Goal: Communication & Community: Answer question/provide support

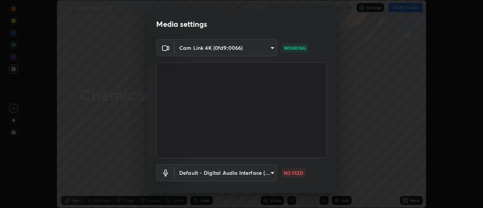
scroll to position [40, 0]
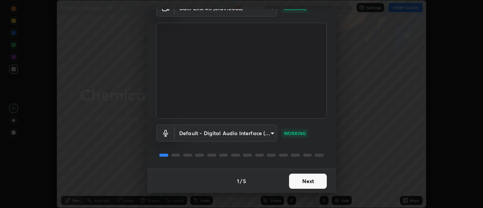
click at [300, 180] on button "Next" at bounding box center [308, 180] width 38 height 15
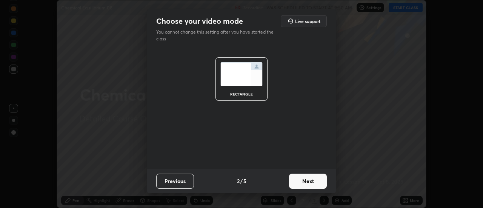
scroll to position [0, 0]
click at [309, 181] on button "Next" at bounding box center [308, 180] width 38 height 15
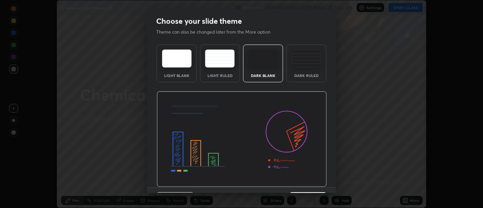
scroll to position [18, 0]
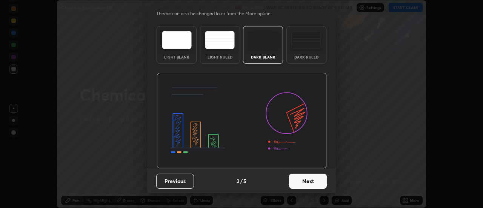
click at [318, 181] on button "Next" at bounding box center [308, 180] width 38 height 15
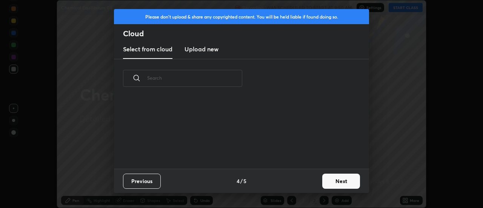
click at [345, 179] on button "Next" at bounding box center [341, 180] width 38 height 15
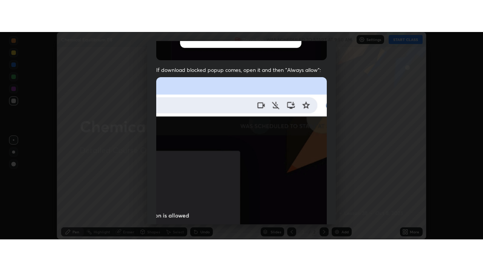
scroll to position [193, 0]
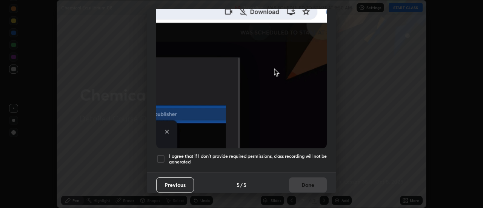
click at [160, 154] on div at bounding box center [160, 158] width 9 height 9
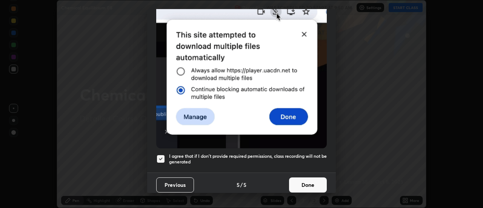
click at [294, 180] on button "Done" at bounding box center [308, 184] width 38 height 15
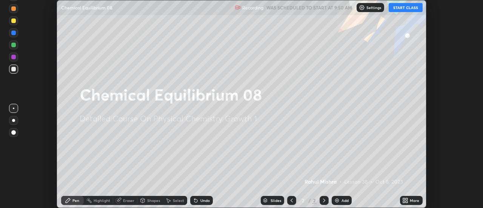
click at [410, 11] on button "START CLASS" at bounding box center [405, 7] width 34 height 9
click at [406, 201] on icon at bounding box center [407, 202] width 2 height 2
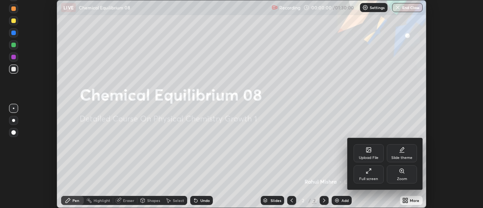
click at [374, 174] on div "Full screen" at bounding box center [368, 174] width 30 height 18
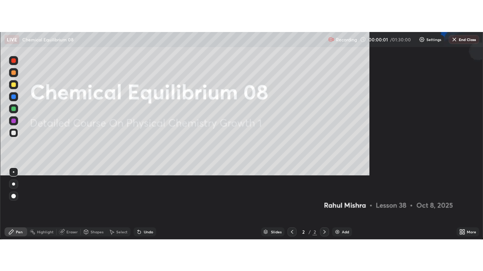
scroll to position [271, 483]
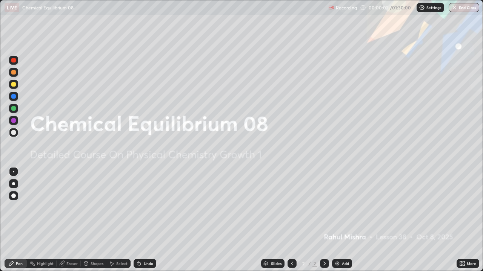
click at [342, 207] on div "Add" at bounding box center [345, 264] width 7 height 4
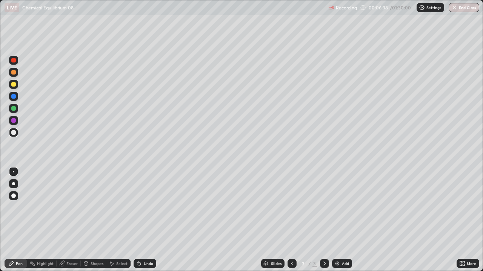
click at [337, 207] on img at bounding box center [337, 264] width 6 height 6
click at [69, 207] on div "Eraser" at bounding box center [71, 264] width 11 height 4
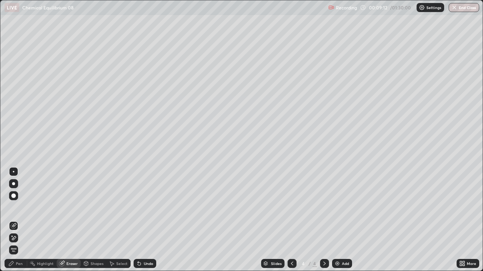
click at [22, 207] on div "Pen" at bounding box center [19, 264] width 7 height 4
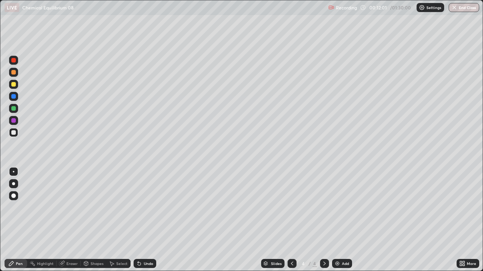
click at [340, 207] on div "Add" at bounding box center [342, 263] width 20 height 9
click at [74, 207] on div "Eraser" at bounding box center [71, 264] width 11 height 4
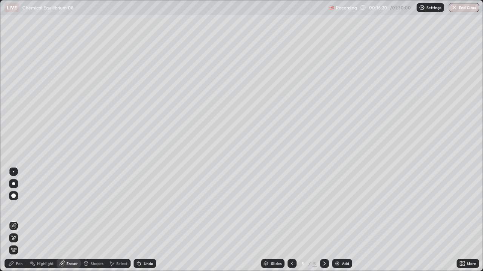
click at [14, 207] on icon at bounding box center [14, 238] width 6 height 6
click at [22, 207] on div "Pen" at bounding box center [19, 264] width 7 height 4
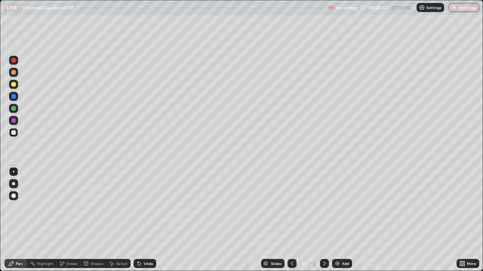
click at [339, 207] on img at bounding box center [337, 264] width 6 height 6
click at [342, 207] on div "Add" at bounding box center [345, 264] width 7 height 4
click at [144, 207] on div "Undo" at bounding box center [148, 264] width 9 height 4
click at [336, 207] on img at bounding box center [337, 264] width 6 height 6
click at [17, 88] on div at bounding box center [13, 84] width 9 height 9
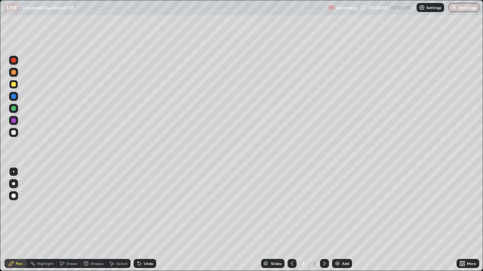
click at [13, 109] on div at bounding box center [13, 108] width 5 height 5
click at [13, 133] on div at bounding box center [13, 132] width 5 height 5
click at [14, 96] on div at bounding box center [13, 96] width 5 height 5
click at [14, 133] on div at bounding box center [13, 132] width 5 height 5
click at [12, 109] on div at bounding box center [13, 108] width 5 height 5
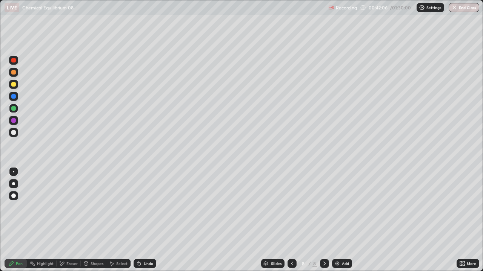
click at [10, 85] on div at bounding box center [13, 84] width 9 height 9
click at [342, 207] on div "Add" at bounding box center [345, 264] width 7 height 4
click at [13, 133] on div at bounding box center [13, 132] width 5 height 5
click at [14, 85] on div at bounding box center [13, 84] width 5 height 5
click at [15, 133] on div at bounding box center [13, 132] width 5 height 5
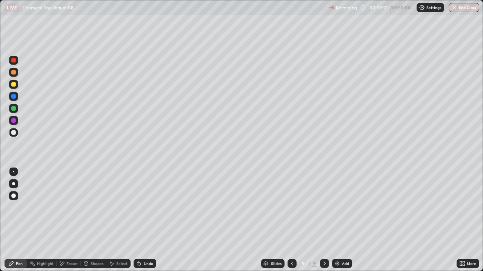
click at [119, 207] on div "Select" at bounding box center [121, 264] width 11 height 4
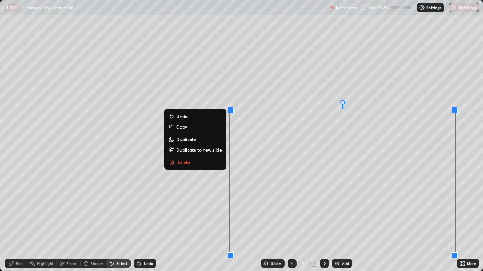
click at [199, 150] on p "Duplicate to new slide" at bounding box center [199, 150] width 46 height 6
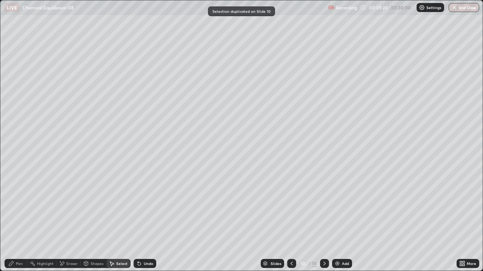
click at [18, 207] on div "Pen" at bounding box center [16, 263] width 23 height 9
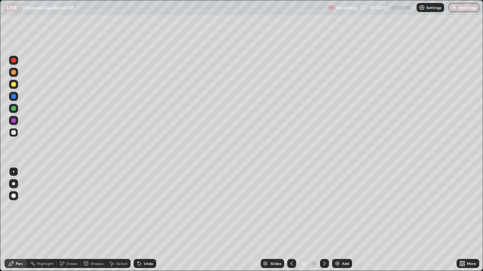
click at [338, 207] on img at bounding box center [337, 264] width 6 height 6
click at [14, 85] on div at bounding box center [13, 84] width 5 height 5
click at [142, 207] on div "Undo" at bounding box center [144, 263] width 23 height 9
click at [14, 110] on div at bounding box center [13, 108] width 5 height 5
click at [12, 132] on div at bounding box center [13, 132] width 5 height 5
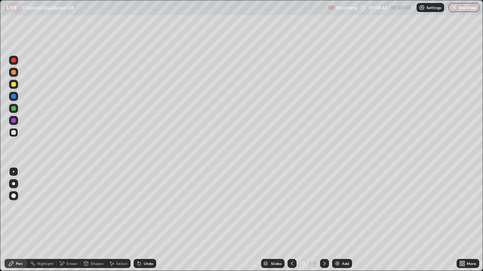
click at [14, 137] on div at bounding box center [13, 132] width 9 height 9
click at [147, 207] on div "Undo" at bounding box center [148, 264] width 9 height 4
click at [124, 207] on div "Select" at bounding box center [121, 264] width 11 height 4
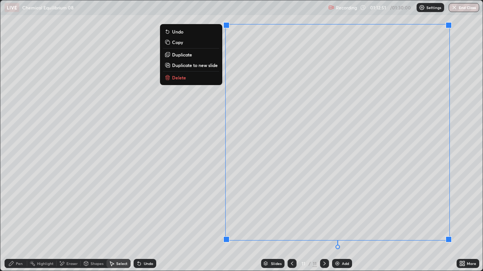
click at [195, 65] on p "Duplicate to new slide" at bounding box center [195, 65] width 46 height 6
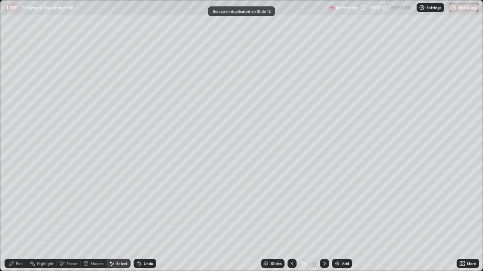
click at [16, 207] on div "Pen" at bounding box center [19, 264] width 7 height 4
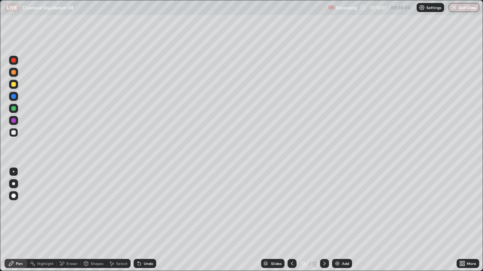
click at [15, 109] on div at bounding box center [13, 108] width 5 height 5
click at [15, 83] on div at bounding box center [13, 84] width 5 height 5
click at [14, 132] on div at bounding box center [13, 132] width 5 height 5
click at [182, 207] on div "Slides 12 / 12 Add" at bounding box center [306, 263] width 300 height 15
click at [452, 8] on img "button" at bounding box center [454, 8] width 6 height 6
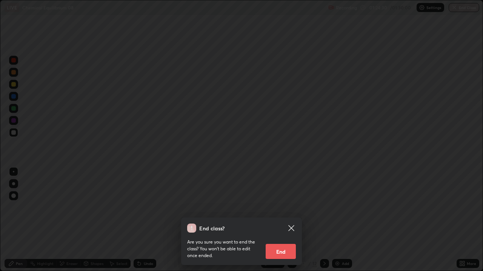
click at [283, 207] on button "End" at bounding box center [280, 251] width 30 height 15
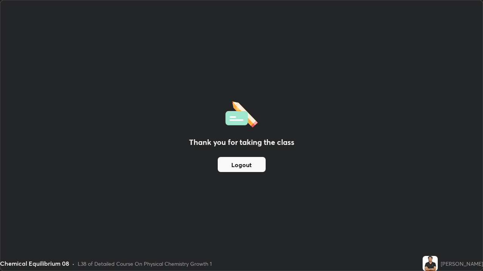
click at [247, 165] on button "Logout" at bounding box center [242, 164] width 48 height 15
